Goal: Task Accomplishment & Management: Manage account settings

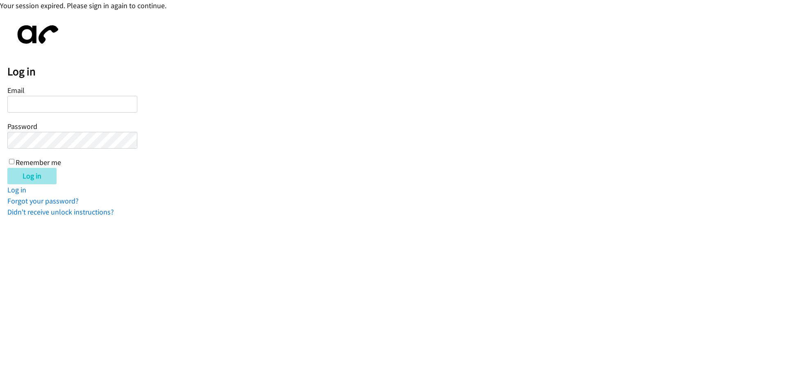
type input "[EMAIL_ADDRESS][DOMAIN_NAME]"
click at [41, 179] on input "Log in" at bounding box center [31, 176] width 49 height 16
type input "[EMAIL_ADDRESS][DOMAIN_NAME]"
click at [36, 180] on input "Log in" at bounding box center [31, 176] width 49 height 16
type input "[EMAIL_ADDRESS][DOMAIN_NAME]"
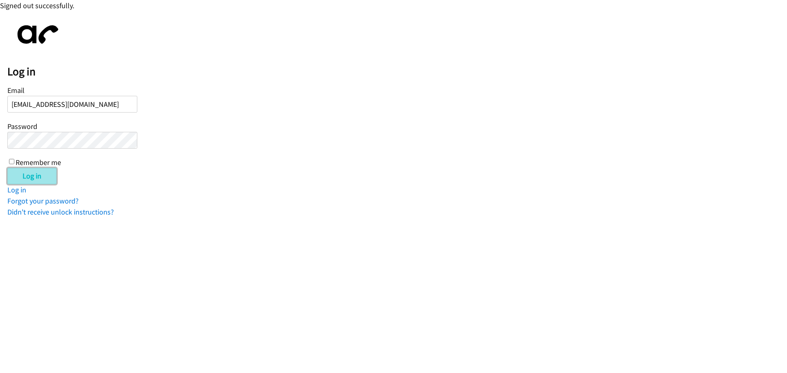
click at [34, 176] on input "Log in" at bounding box center [31, 176] width 49 height 16
type input "[EMAIL_ADDRESS][DOMAIN_NAME]"
click at [43, 177] on input "Log in" at bounding box center [31, 176] width 49 height 16
